Goal: Information Seeking & Learning: Find specific fact

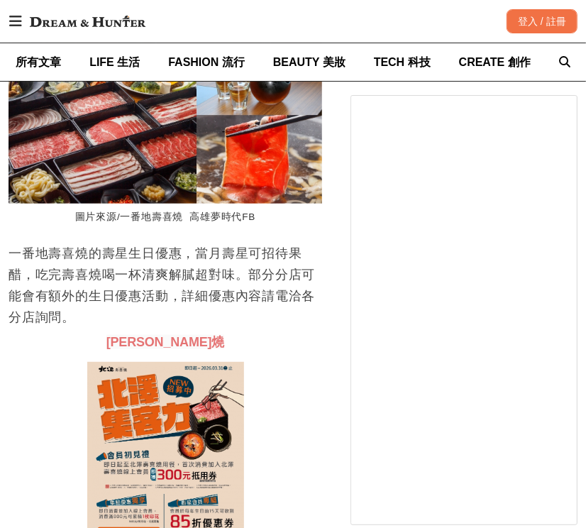
scroll to position [0, 314]
drag, startPoint x: 713, startPoint y: 0, endPoint x: 262, endPoint y: 292, distance: 537.5
click at [253, 296] on p "一番地壽喜燒的壽星生日優惠，當月壽星可招待果醋，吃完壽喜燒喝一杯清爽解膩超對味。部分分店可能會有額外的生日優惠活動，詳細優惠內容請電洽各分店詢問。" at bounding box center [166, 285] width 314 height 85
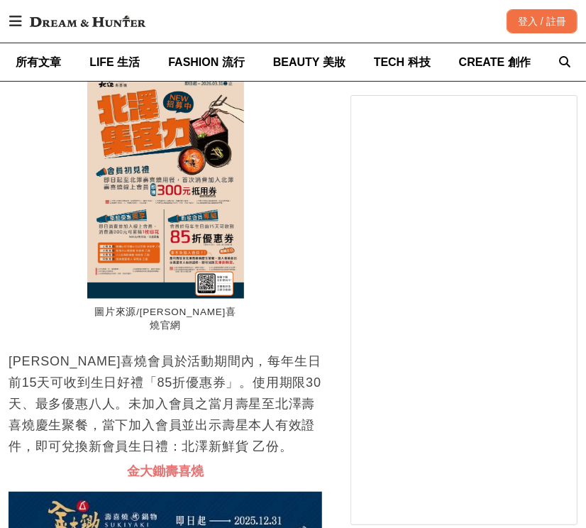
scroll to position [0, 626]
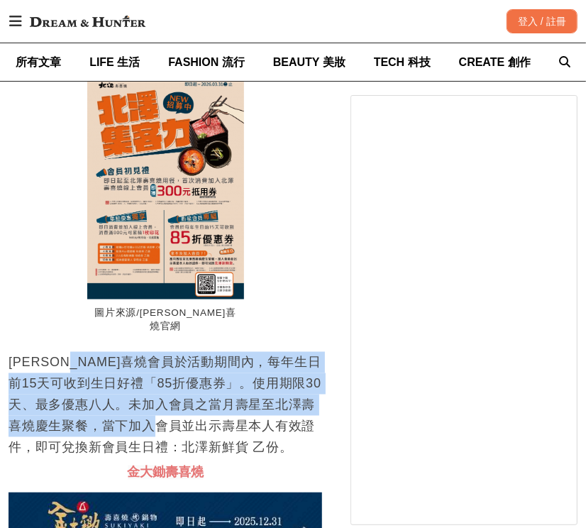
drag, startPoint x: 102, startPoint y: 324, endPoint x: 215, endPoint y: 391, distance: 131.0
click at [215, 391] on p "[PERSON_NAME]喜燒會員於活動期間內，每年生日前15天可收到生日好禮「85折優惠券」。使用期限30天、最多優惠八人。未加入會員之當月壽星至北澤壽喜燒…" at bounding box center [166, 405] width 314 height 106
click at [223, 357] on p "[PERSON_NAME]喜燒會員於活動期間內，每年生日前15天可收到生日好禮「85折優惠券」。使用期限30天、最多優惠八人。未加入會員之當月壽星至北澤壽喜燒…" at bounding box center [166, 405] width 314 height 106
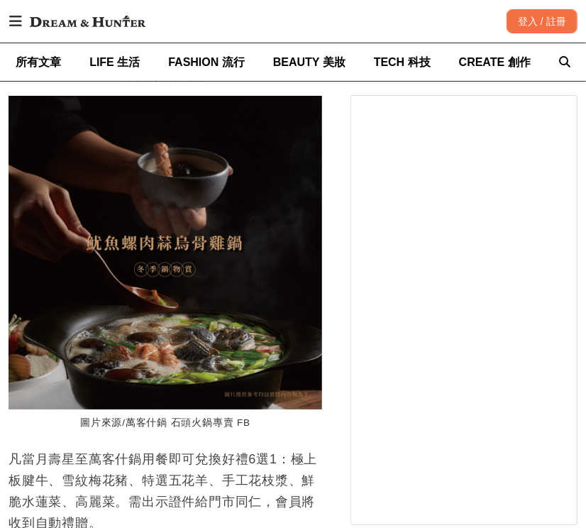
scroll to position [0, 0]
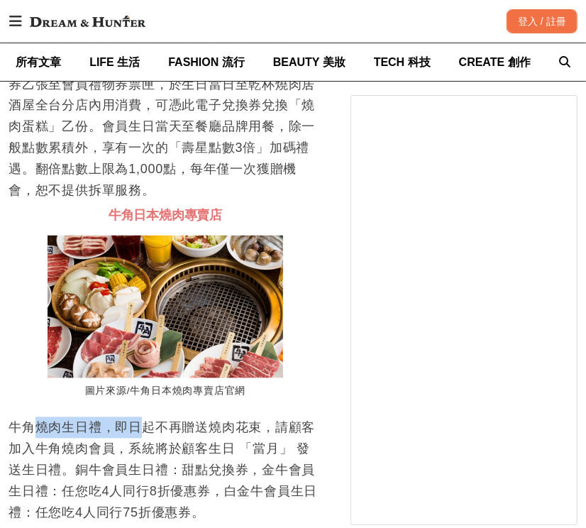
drag, startPoint x: 40, startPoint y: 356, endPoint x: 135, endPoint y: 356, distance: 95.0
click at [135, 417] on p "牛角燒肉生日禮，即日起不再贈送燒肉花束，請顧客加入牛角燒肉會員，系統將於顧客生日 「當月」 發送生日禮。銅牛會員生日禮：甜點兌換券，金牛會員生日禮：任您吃4人…" at bounding box center [166, 470] width 314 height 106
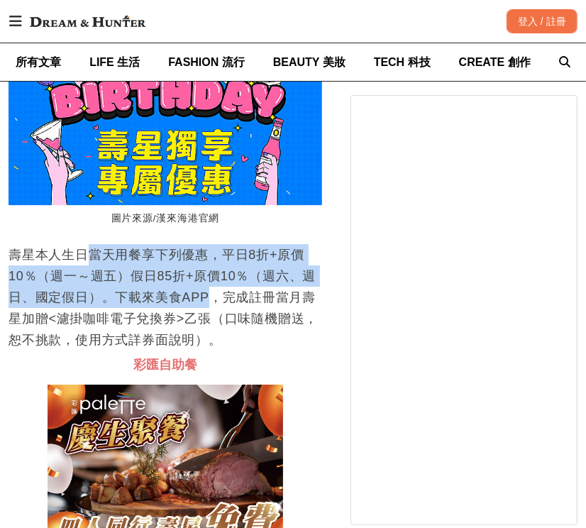
drag, startPoint x: 85, startPoint y: 186, endPoint x: 206, endPoint y: 231, distance: 129.3
click at [206, 244] on p "壽星本人生日當天用餐享下列優惠，平日8折+原價10％（週一～週五）假日85折+原價10％（週六、週日、國定假日）。下載來美食APP，完成註冊當月壽星加贈<濾掛…" at bounding box center [166, 297] width 314 height 106
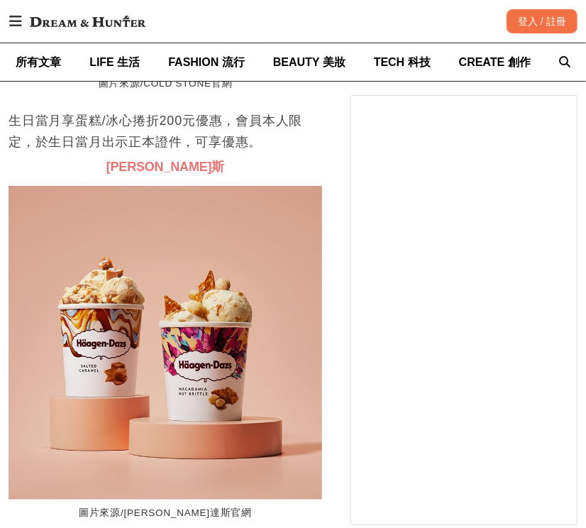
scroll to position [24953, 0]
